Goal: Task Accomplishment & Management: Manage account settings

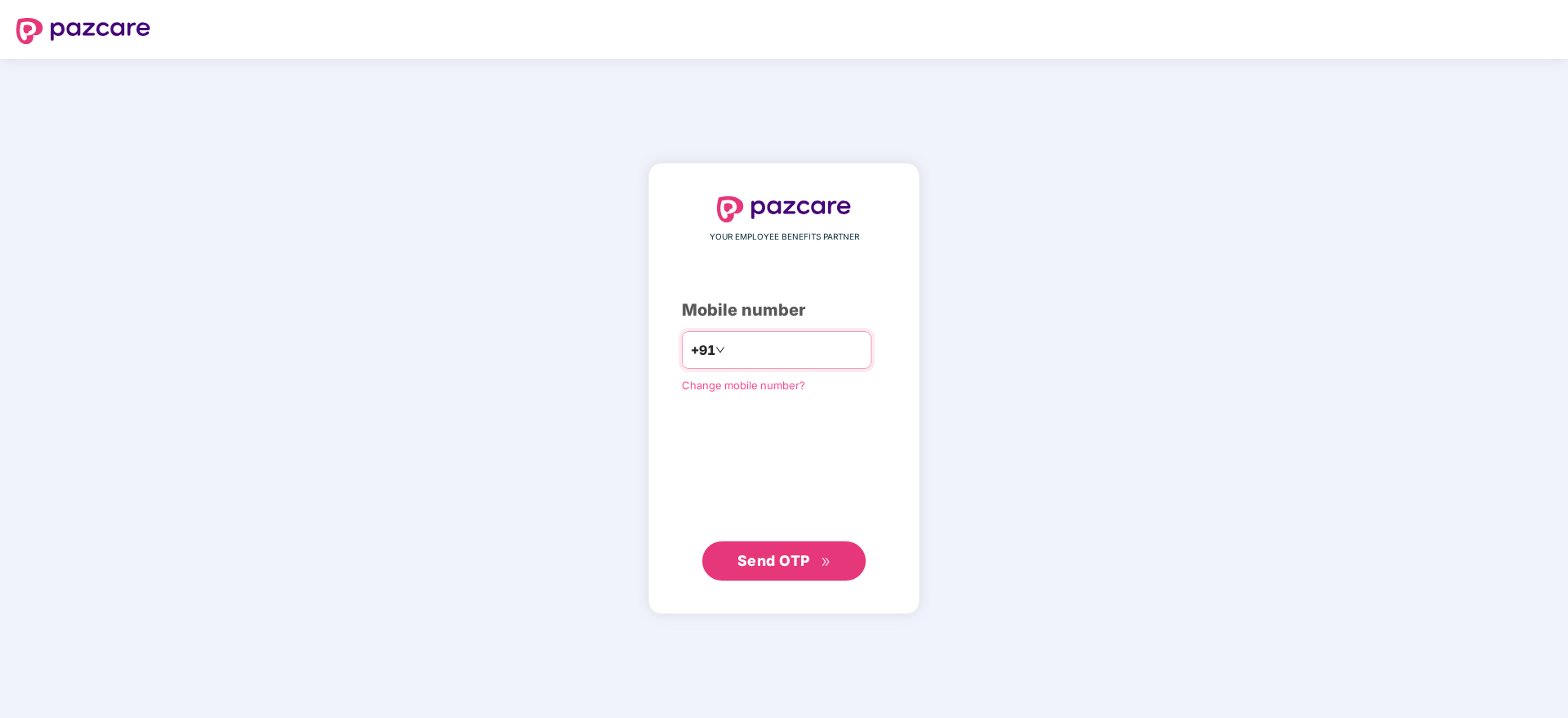
click at [784, 362] on input "number" at bounding box center [796, 350] width 134 height 26
type input "**********"
click at [762, 569] on span "Send OTP" at bounding box center [784, 560] width 94 height 23
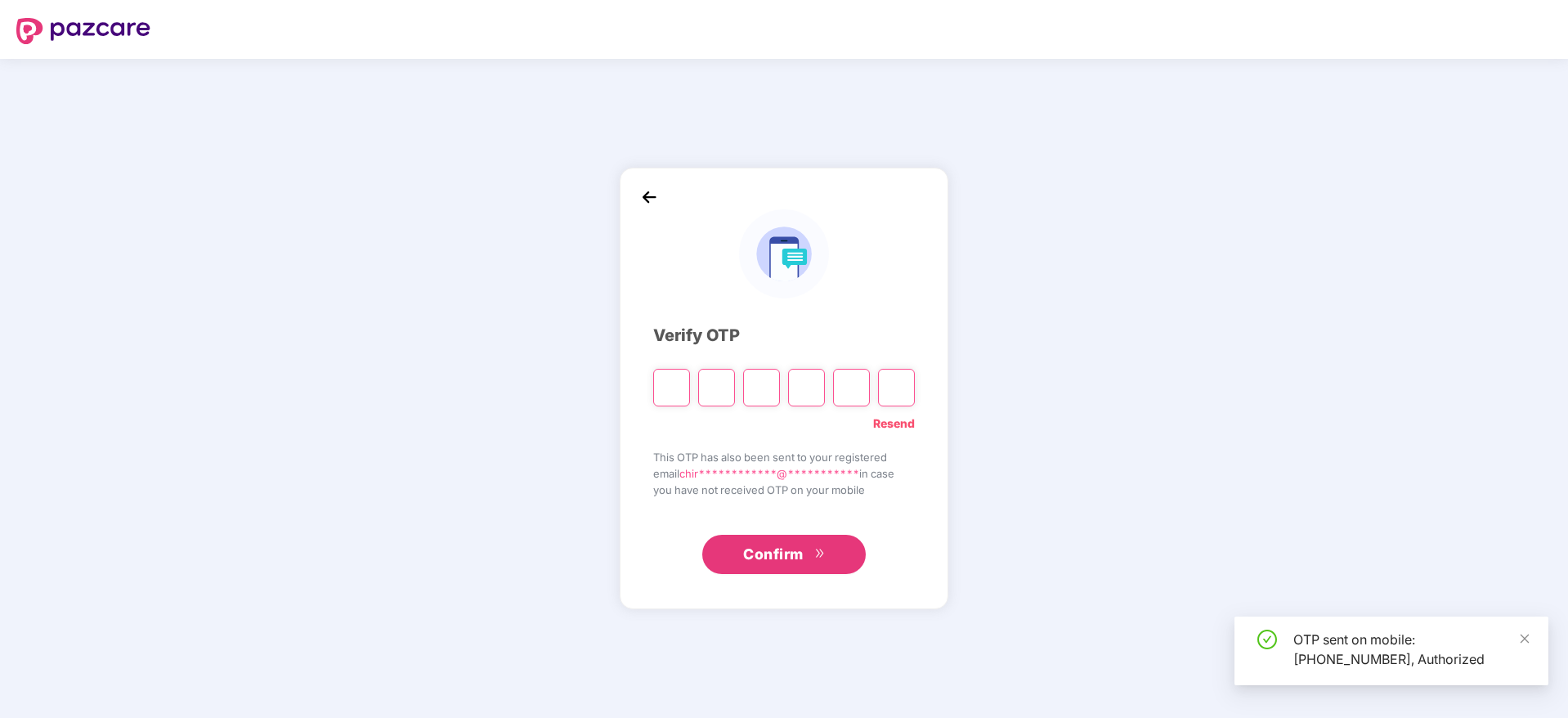
click at [677, 384] on input "Please enter verification code. Digit 1" at bounding box center [672, 387] width 37 height 38
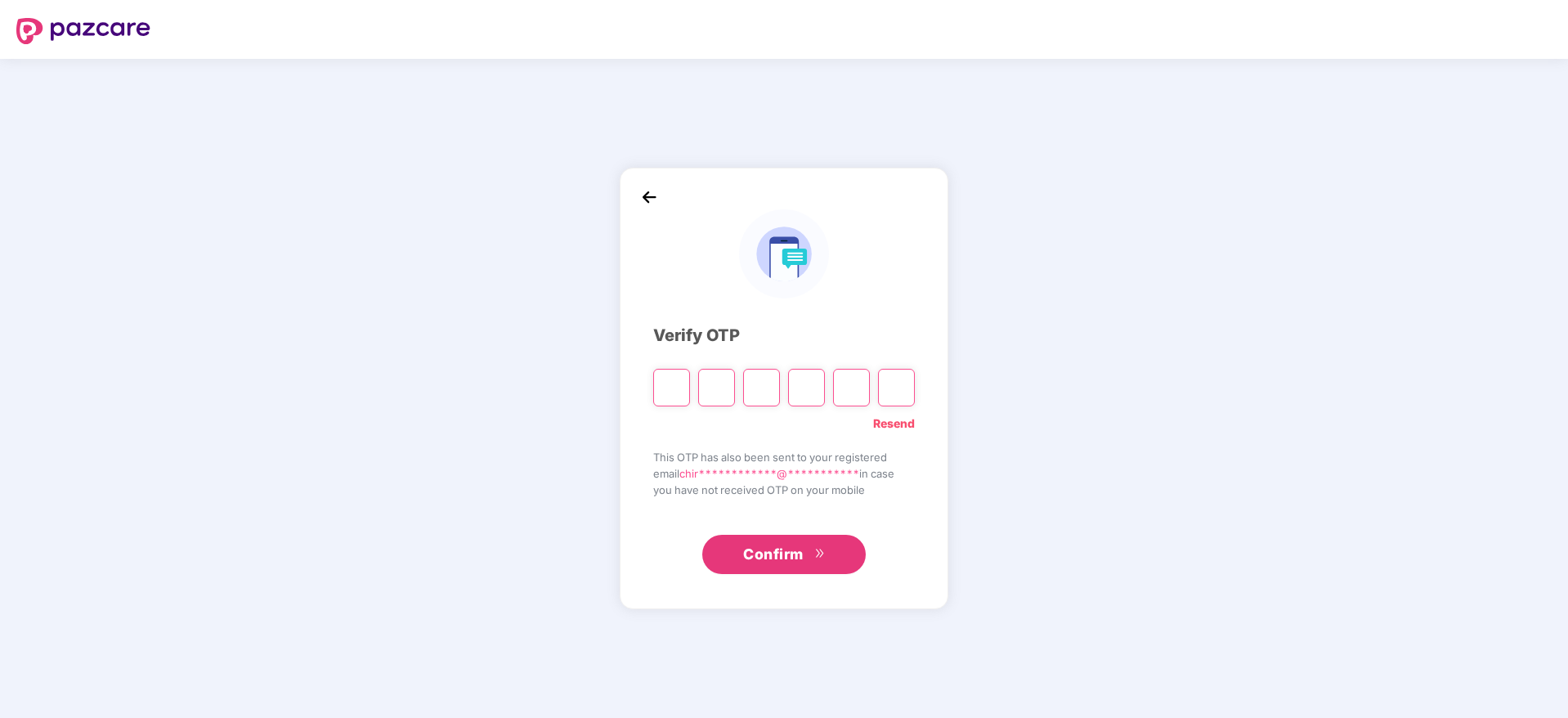
paste input "*"
type input "*"
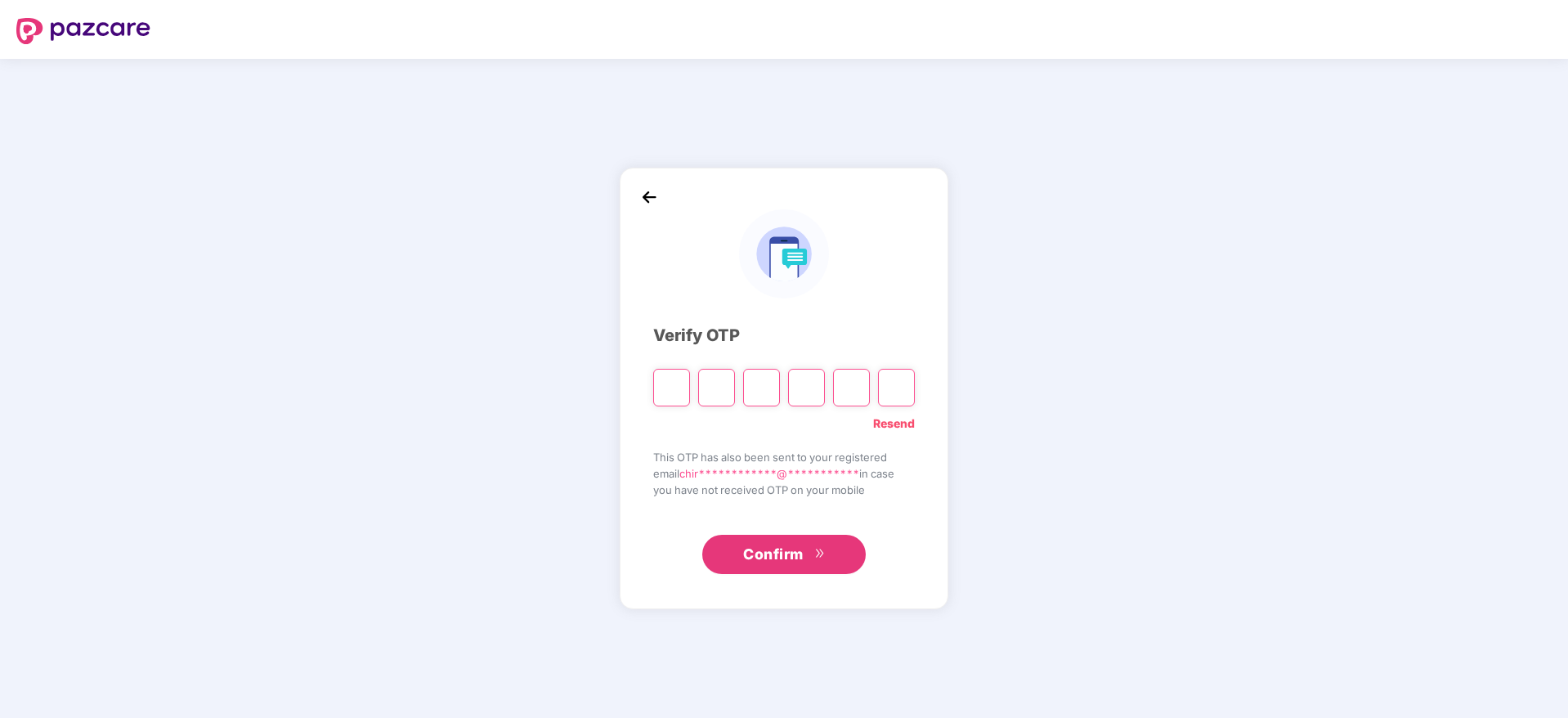
type input "*"
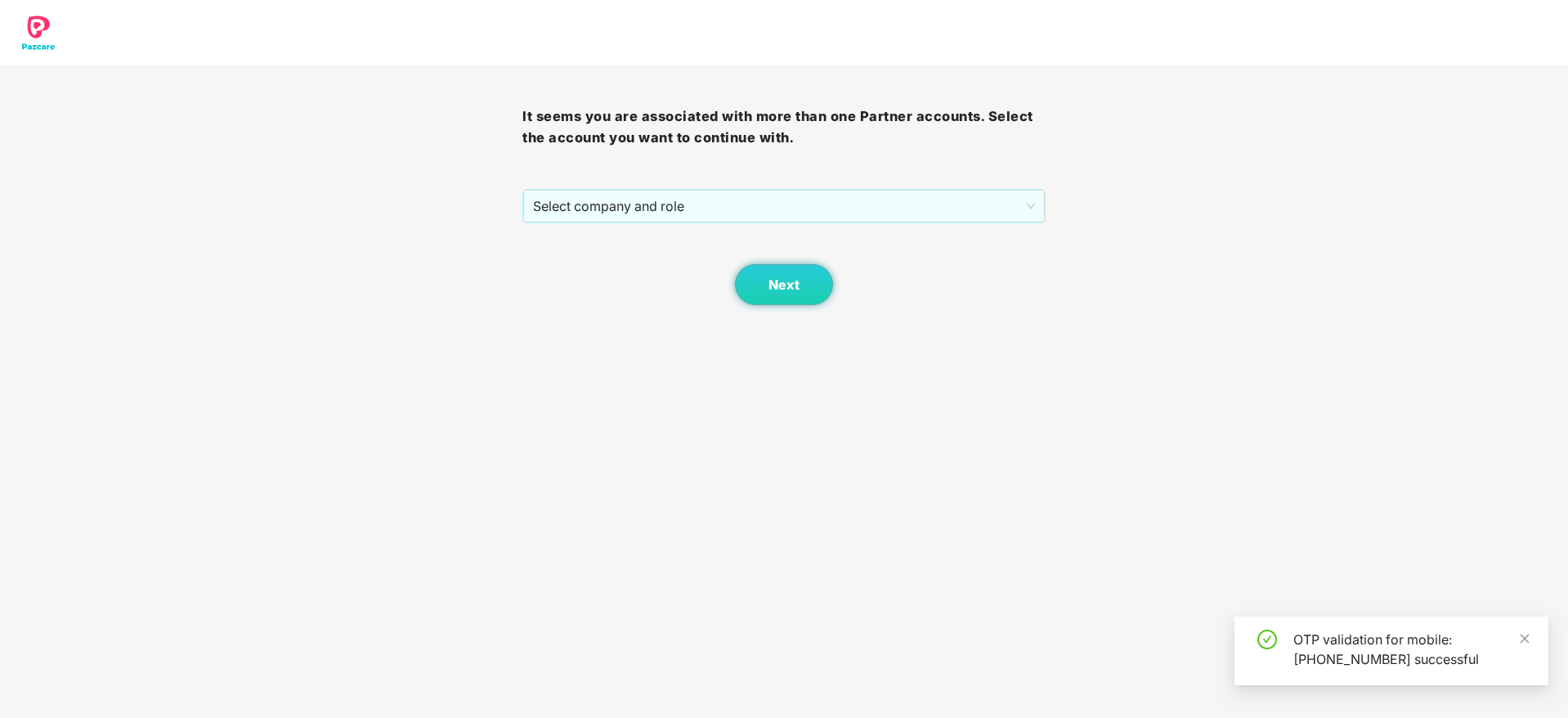
click at [704, 187] on div "It seems you are associated with more than one Partner accounts. Select the acc…" at bounding box center [783, 185] width 522 height 239
click at [672, 222] on div "Select company and role" at bounding box center [784, 206] width 521 height 33
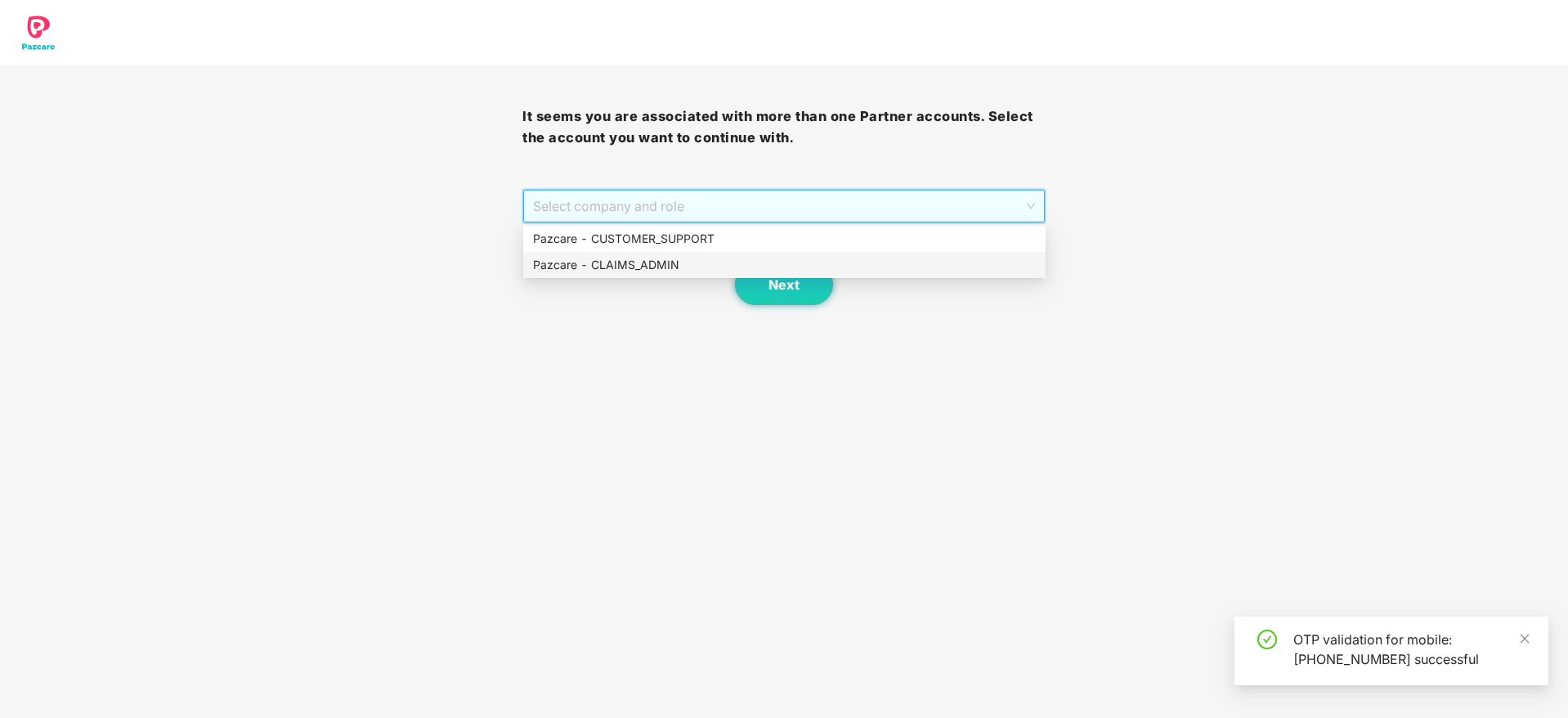
click at [654, 260] on div "Pazcare - CLAIMS_ADMIN" at bounding box center [784, 265] width 503 height 18
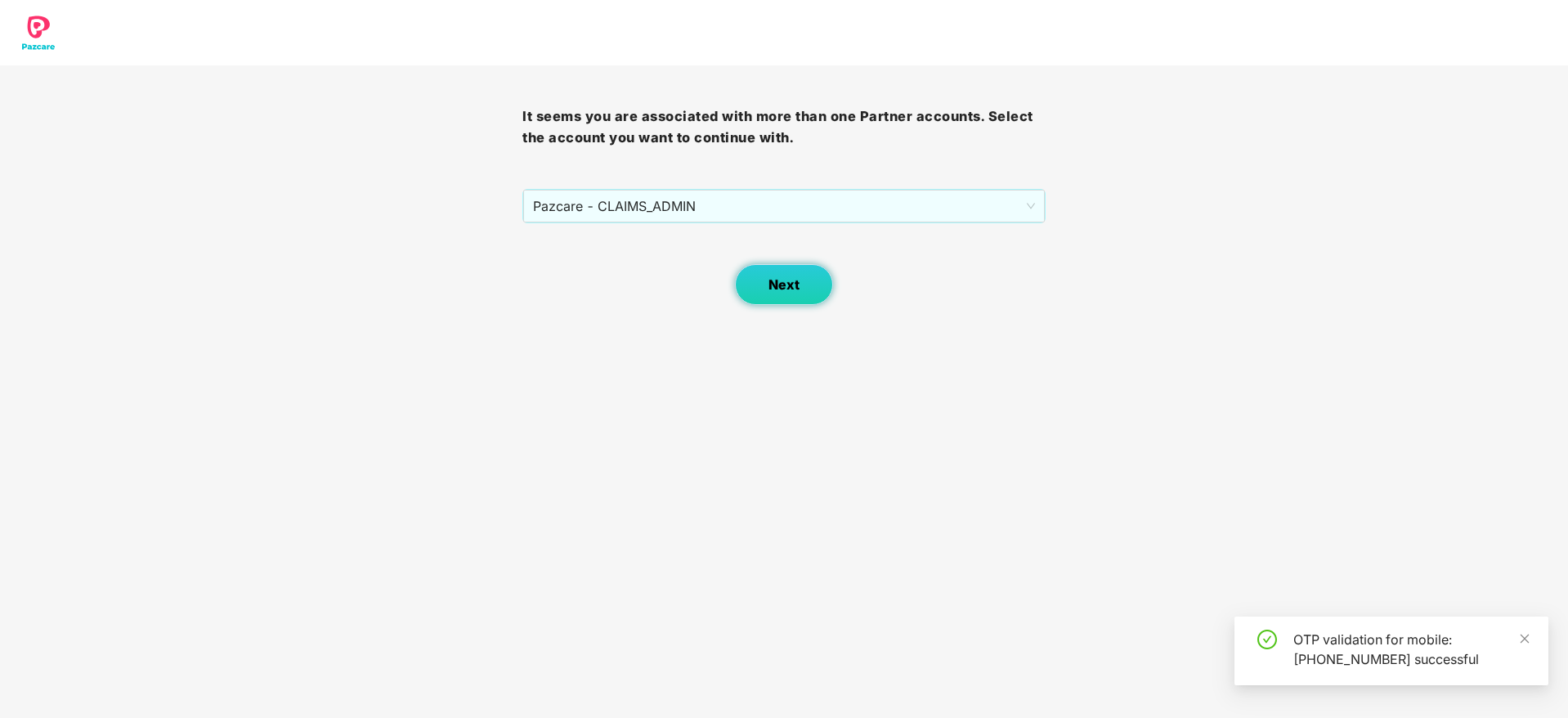
click at [821, 282] on button "Next" at bounding box center [784, 284] width 99 height 41
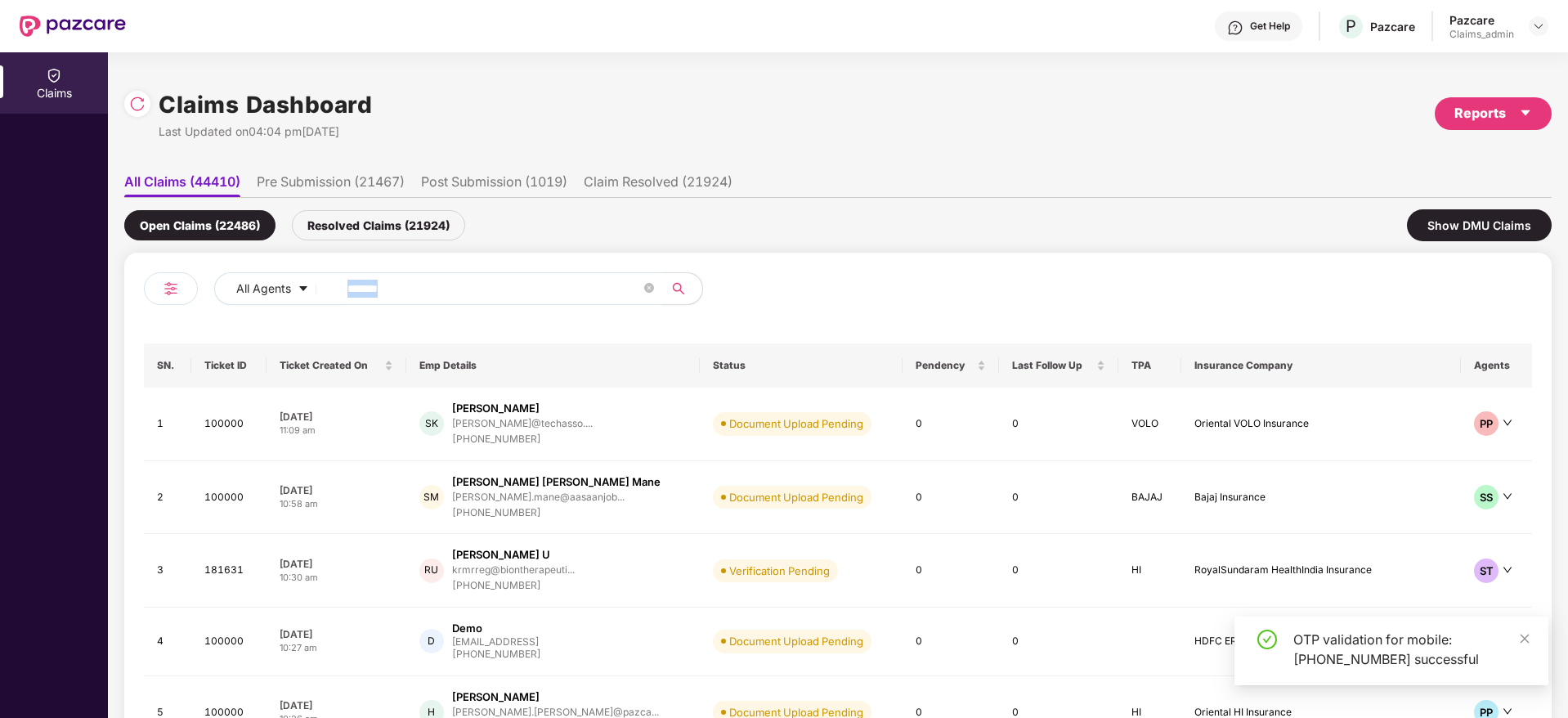
click at [821, 282] on div "All Agents ******" at bounding box center [631, 289] width 833 height 33
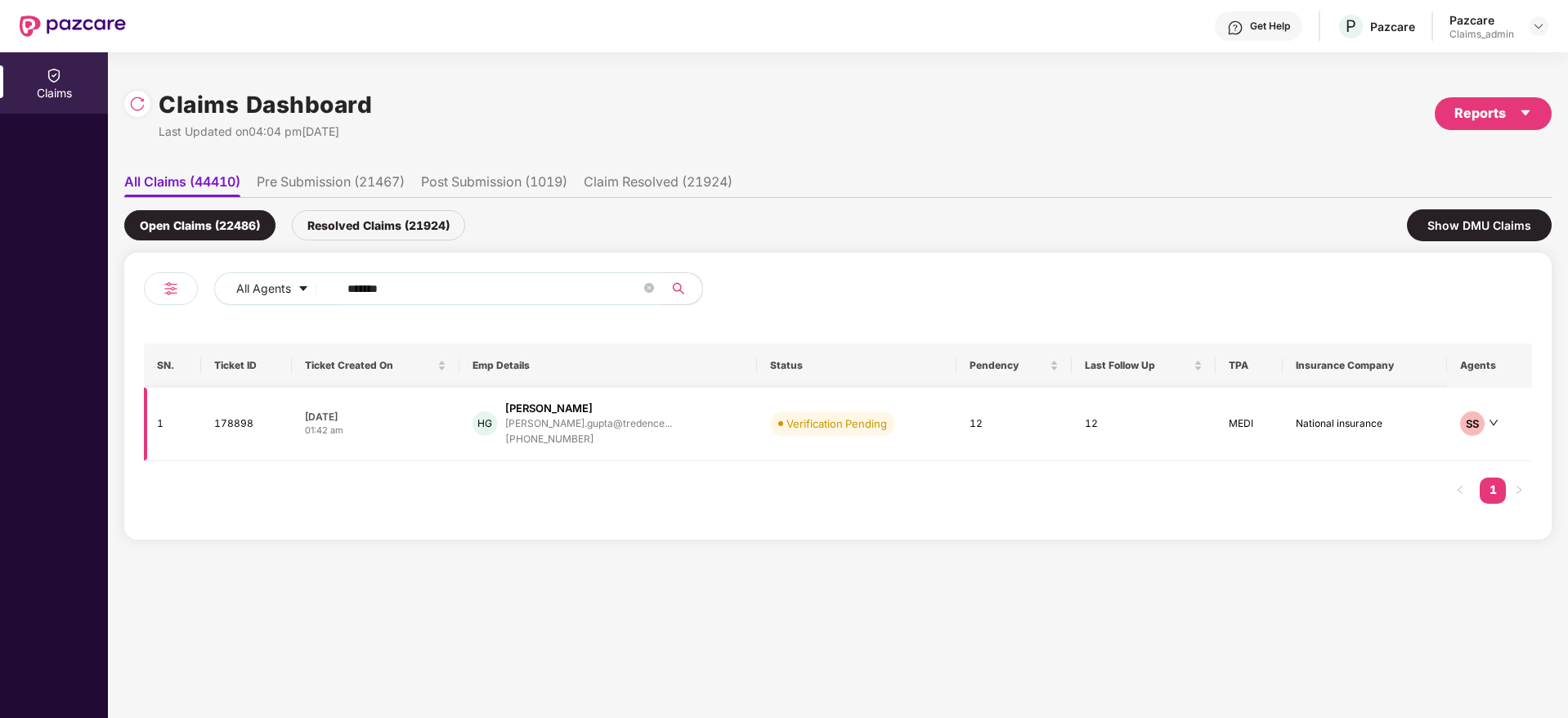
click at [424, 438] on td "[DATE] 01:42 am" at bounding box center [376, 424] width 168 height 74
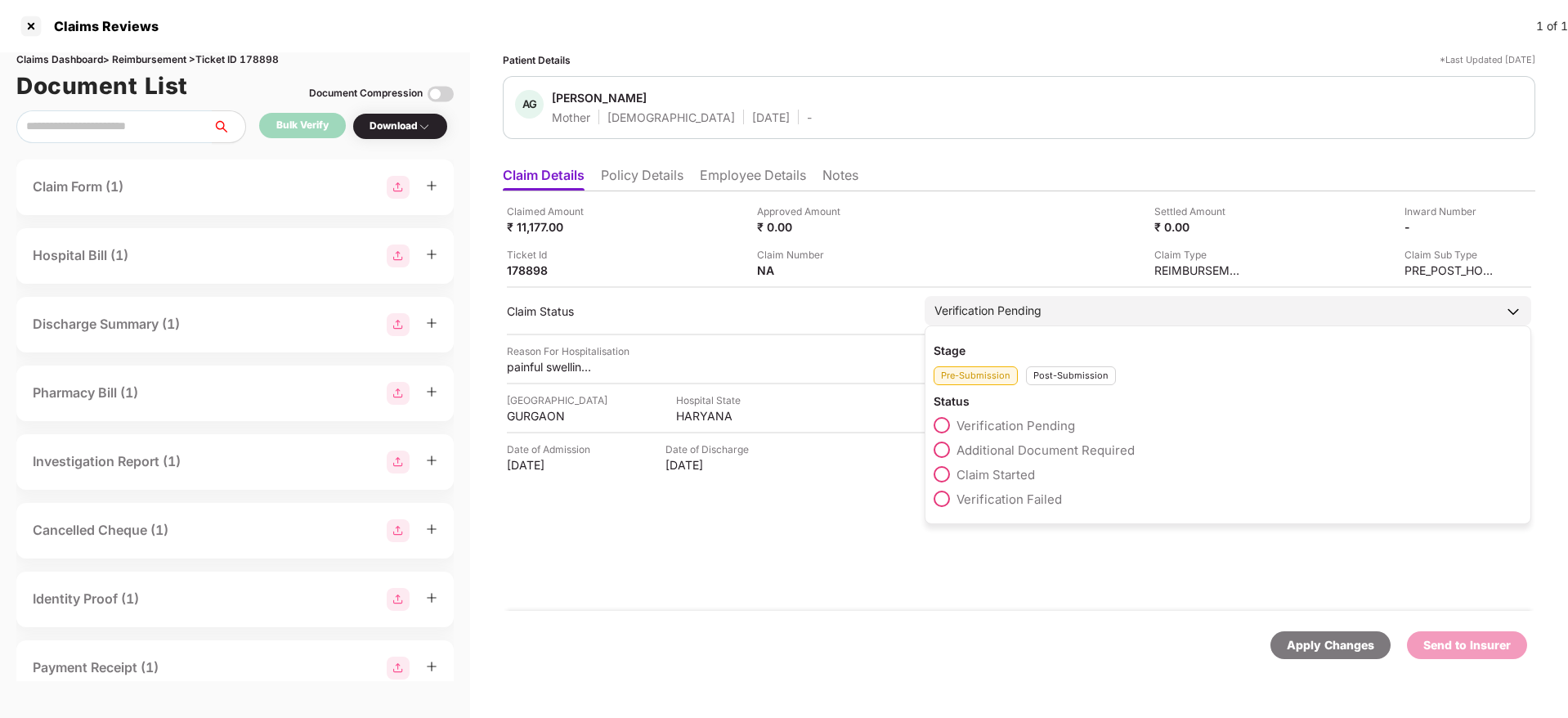
click at [990, 476] on span "Claim Started" at bounding box center [995, 474] width 78 height 16
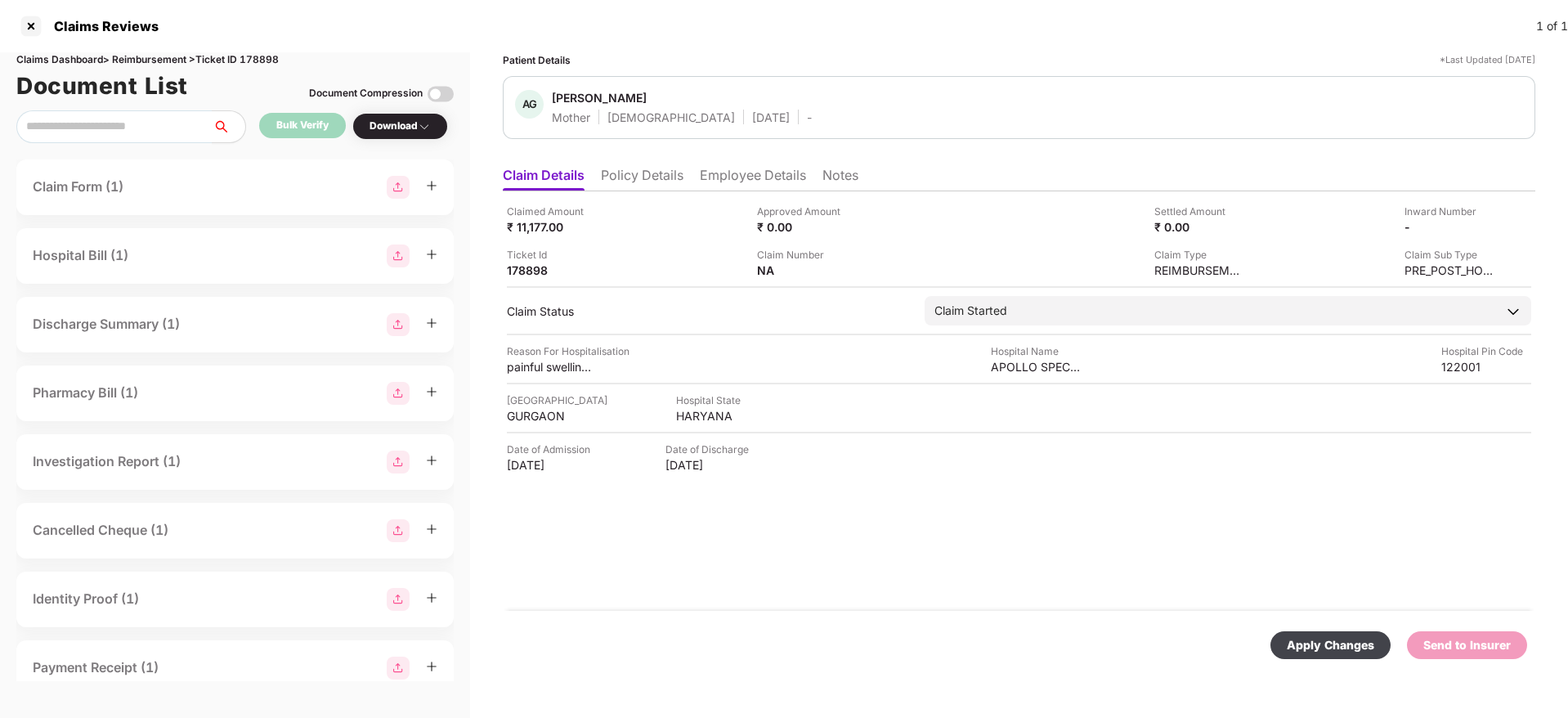
click at [1344, 644] on div "Apply Changes" at bounding box center [1330, 645] width 87 height 18
click at [1346, 646] on div "Apply Changes" at bounding box center [1330, 645] width 87 height 18
click at [1471, 648] on div "Send to Insurer" at bounding box center [1467, 645] width 87 height 18
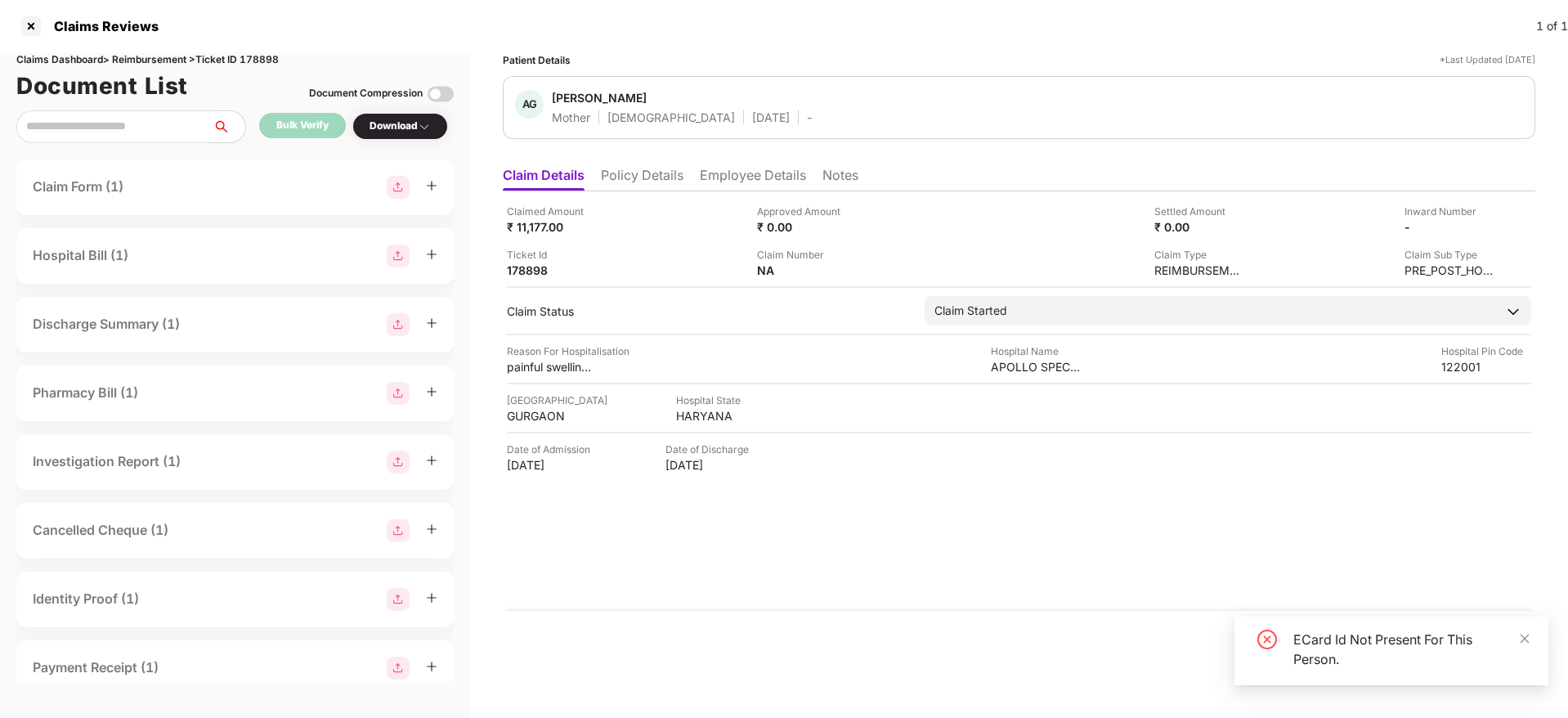
click at [1431, 639] on div "ECard Id Not Present For This Person." at bounding box center [1411, 649] width 236 height 40
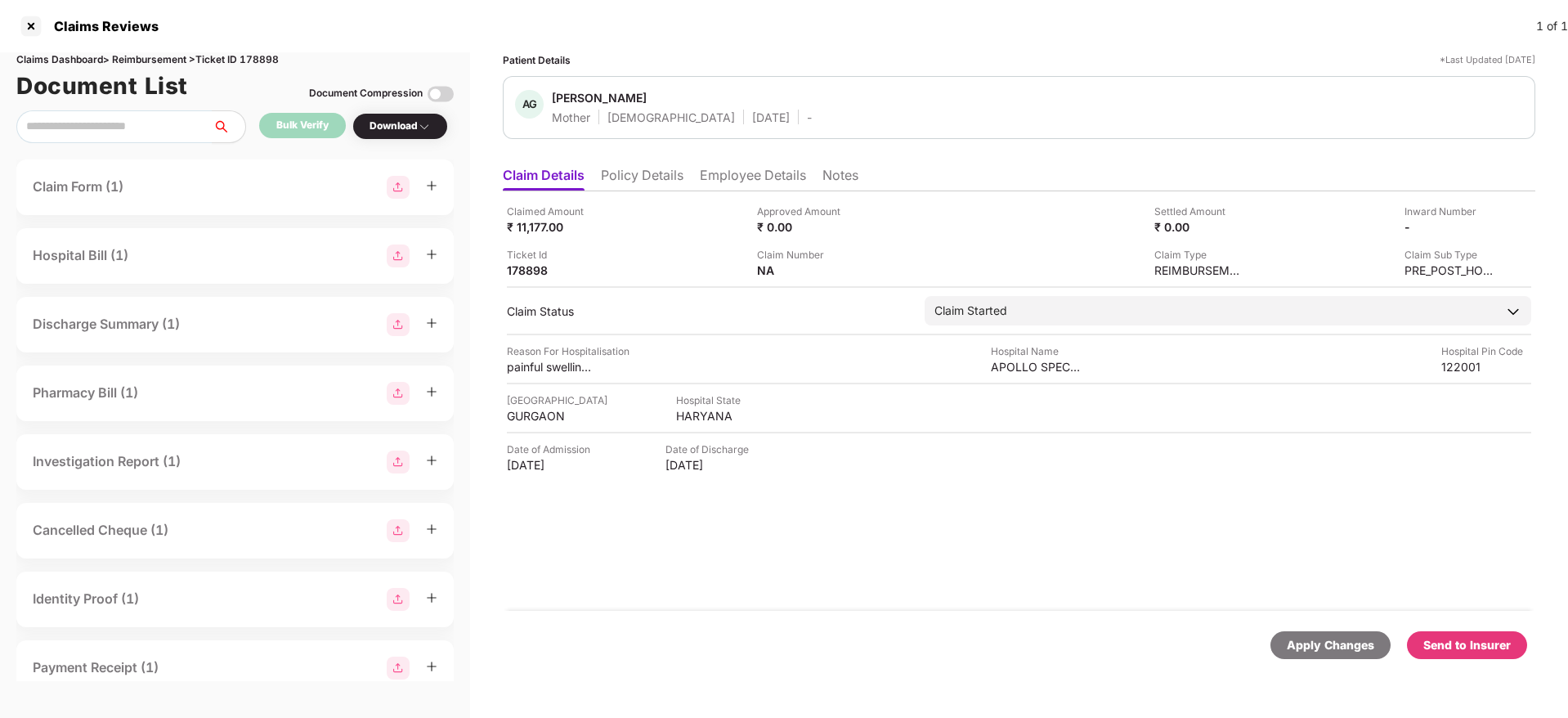
click at [1344, 651] on div "Apply Changes" at bounding box center [1330, 645] width 87 height 18
